Goal: Unclear

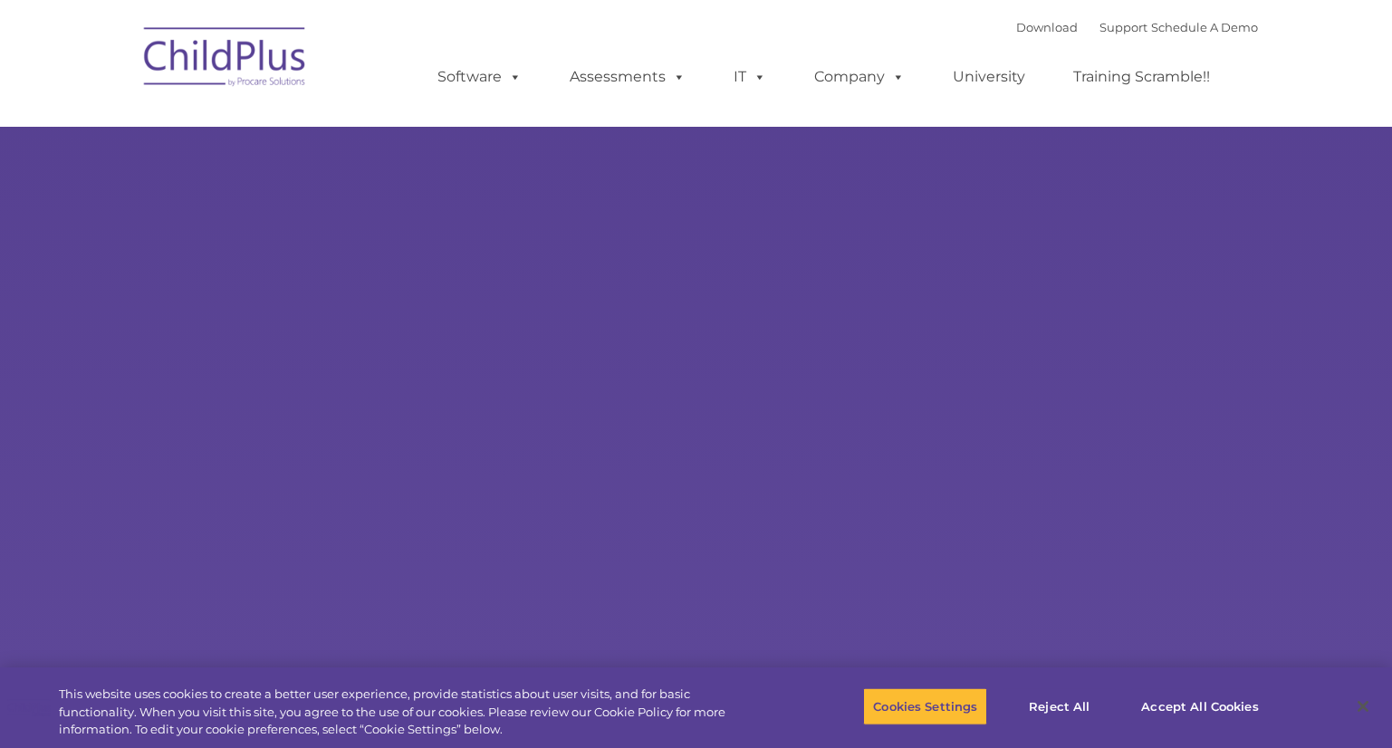
select select "MEDIUM"
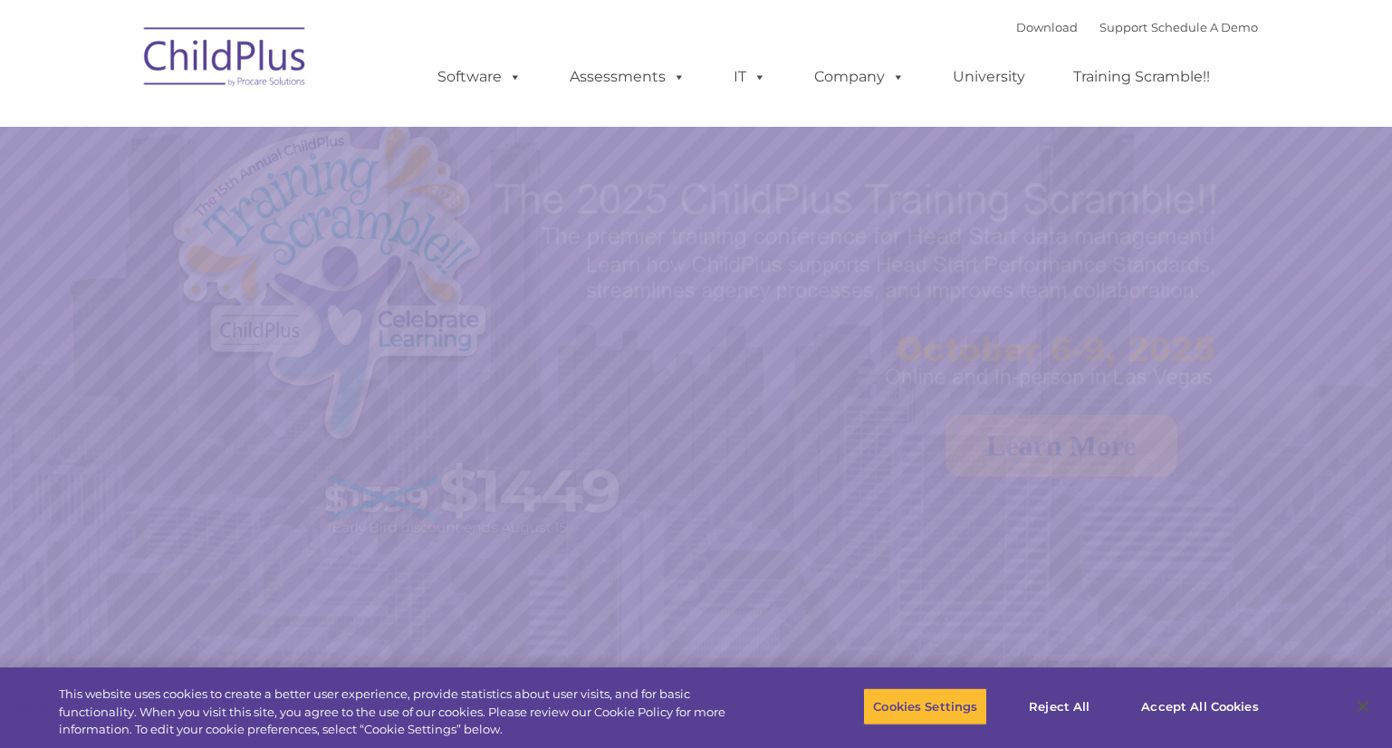
select select "MEDIUM"
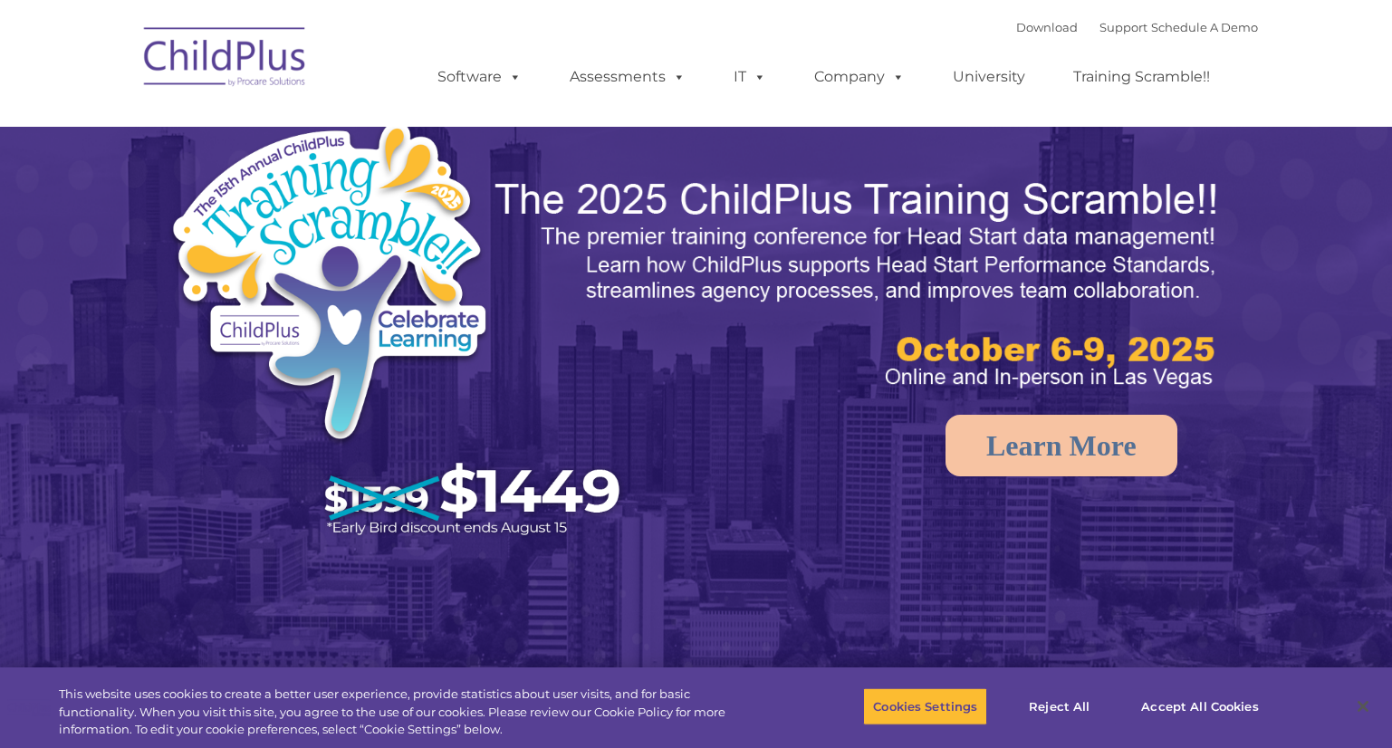
click at [254, 41] on img at bounding box center [225, 59] width 181 height 91
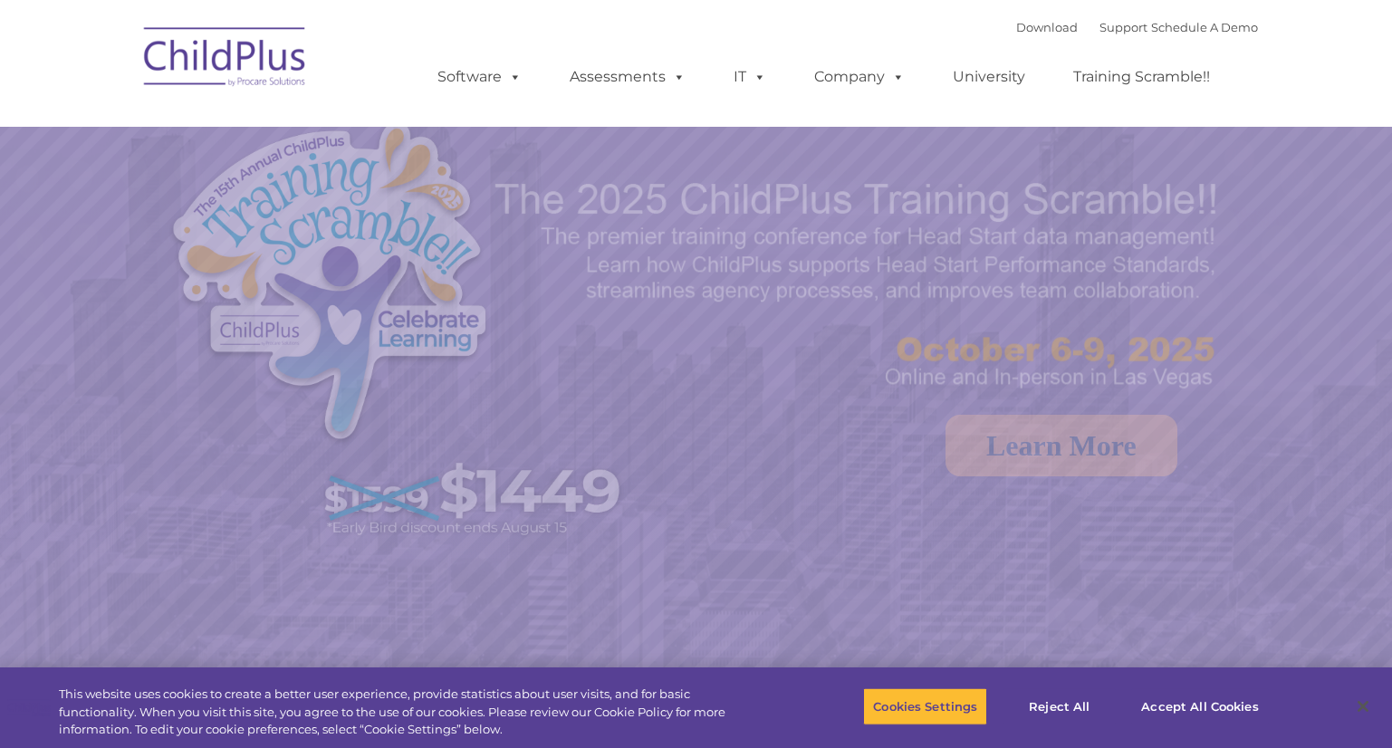
select select "MEDIUM"
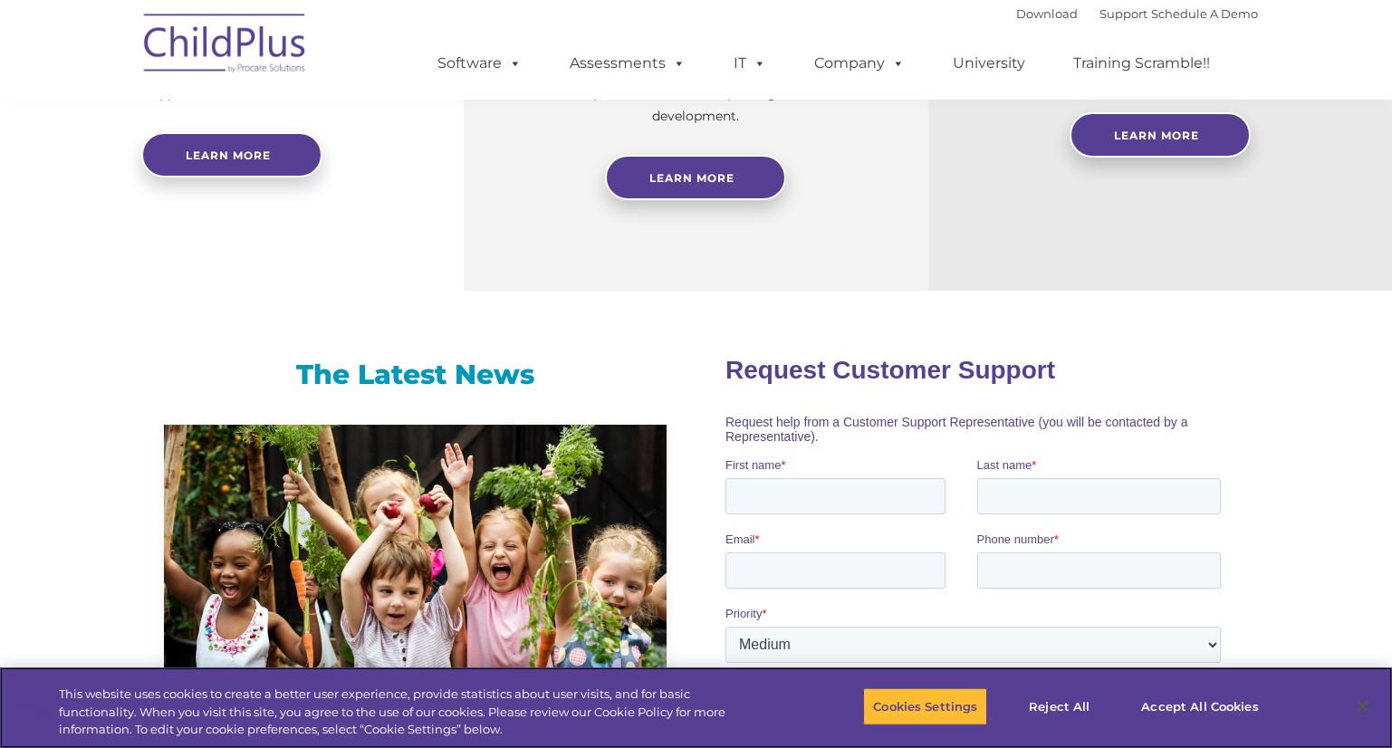
scroll to position [915, 0]
